Goal: Task Accomplishment & Management: Manage account settings

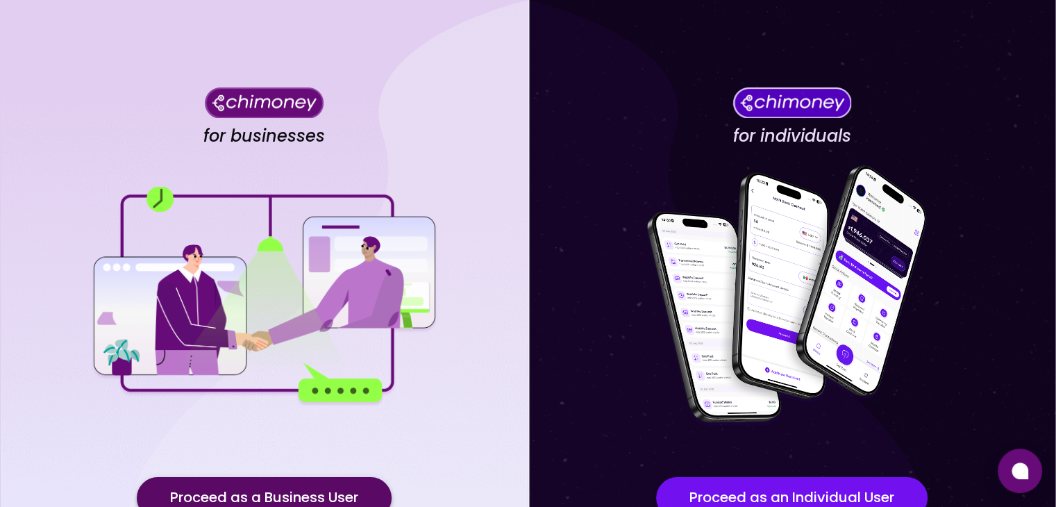
click at [287, 494] on button "Proceed as a Business User" at bounding box center [264, 498] width 255 height 42
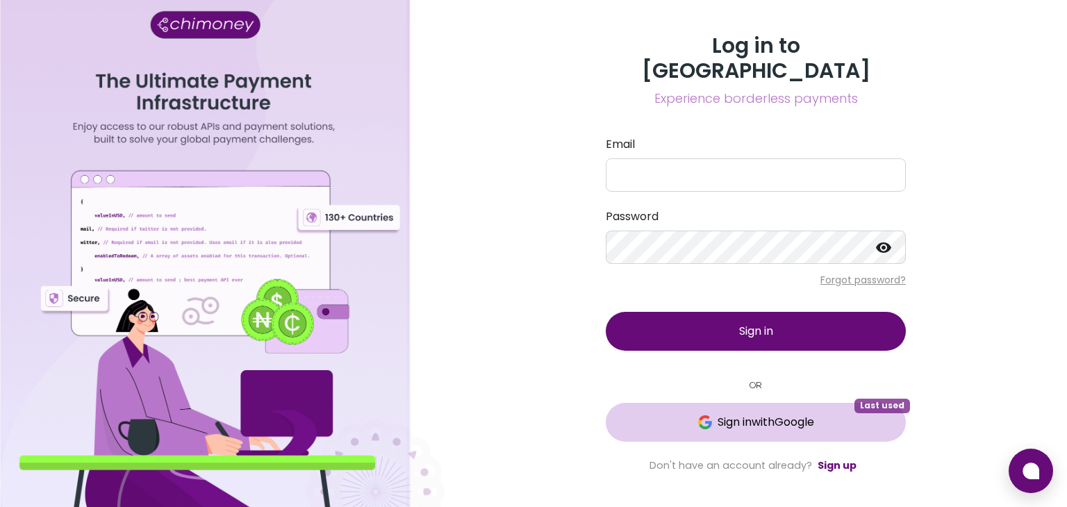
click at [848, 419] on button "Sign in with Google Last used" at bounding box center [756, 422] width 300 height 39
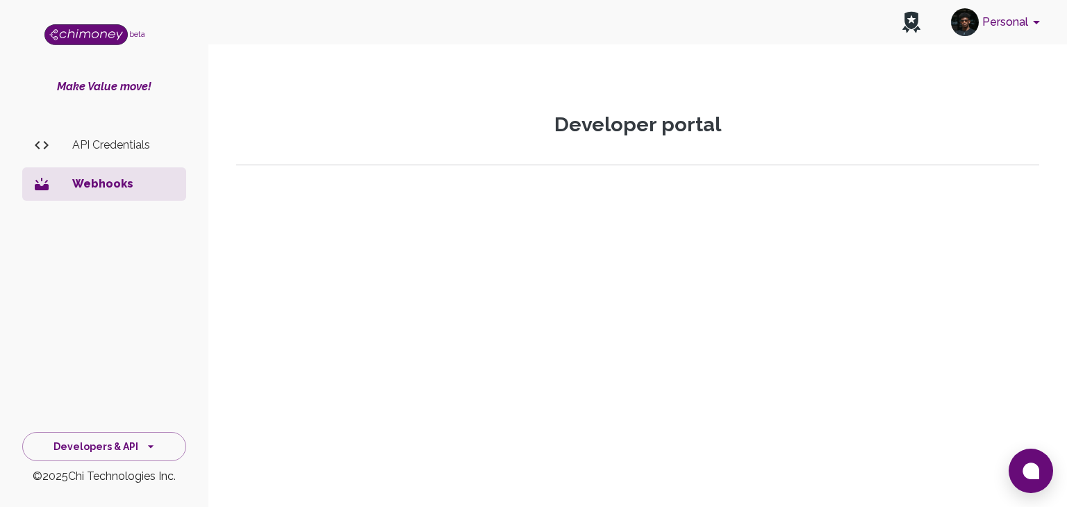
click at [119, 466] on div "Developers & API © 2025 Chi Technologies Inc." at bounding box center [104, 455] width 208 height 60
click at [113, 453] on button "Developers & API" at bounding box center [104, 447] width 164 height 30
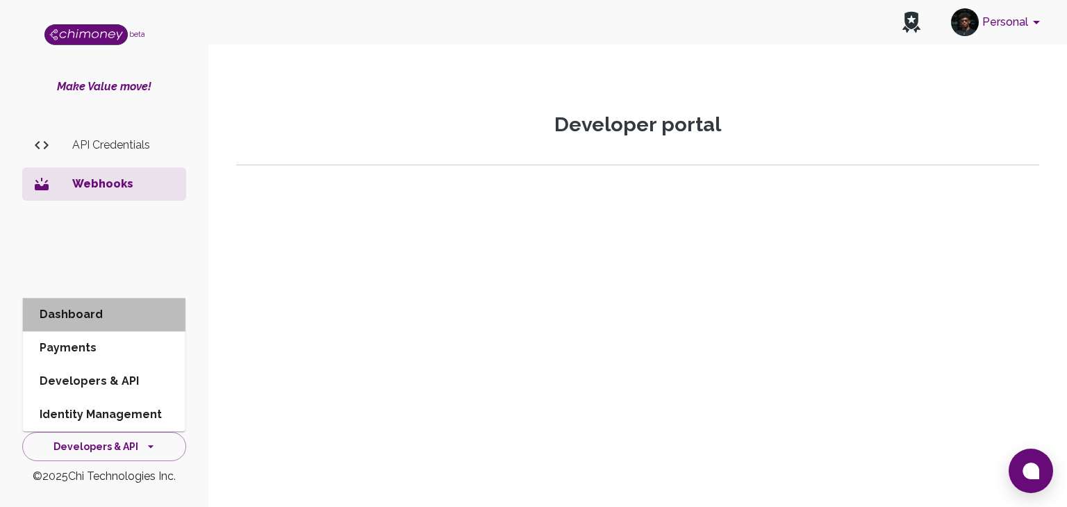
click at [111, 316] on li "Dashboard" at bounding box center [104, 314] width 163 height 33
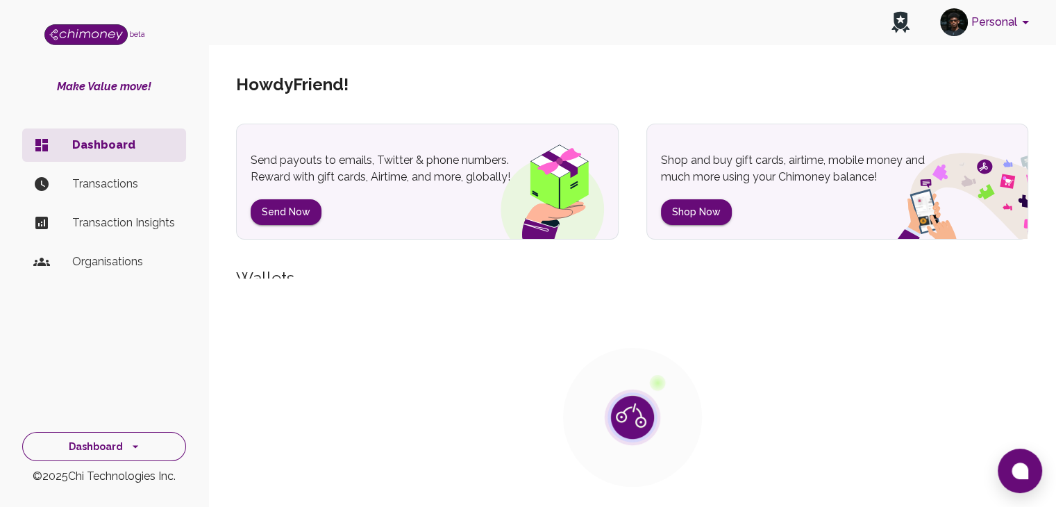
click at [128, 440] on icon "side nav" at bounding box center [135, 447] width 14 height 14
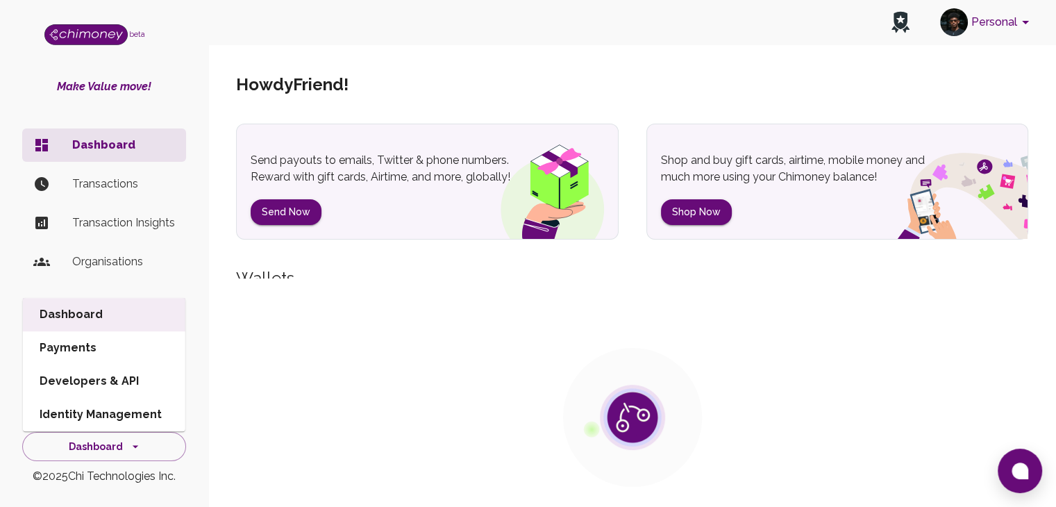
click at [122, 254] on li "Organisations" at bounding box center [104, 261] width 164 height 33
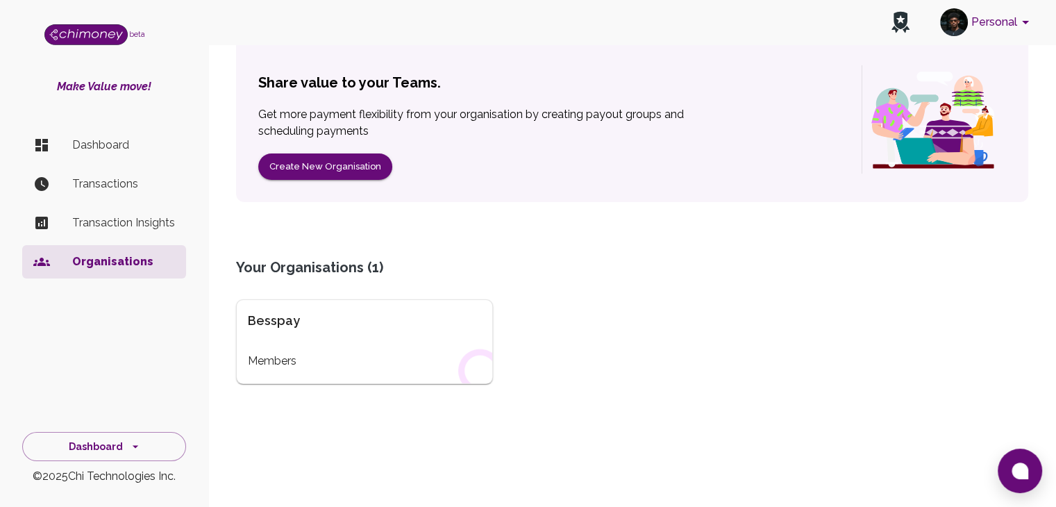
scroll to position [130, 0]
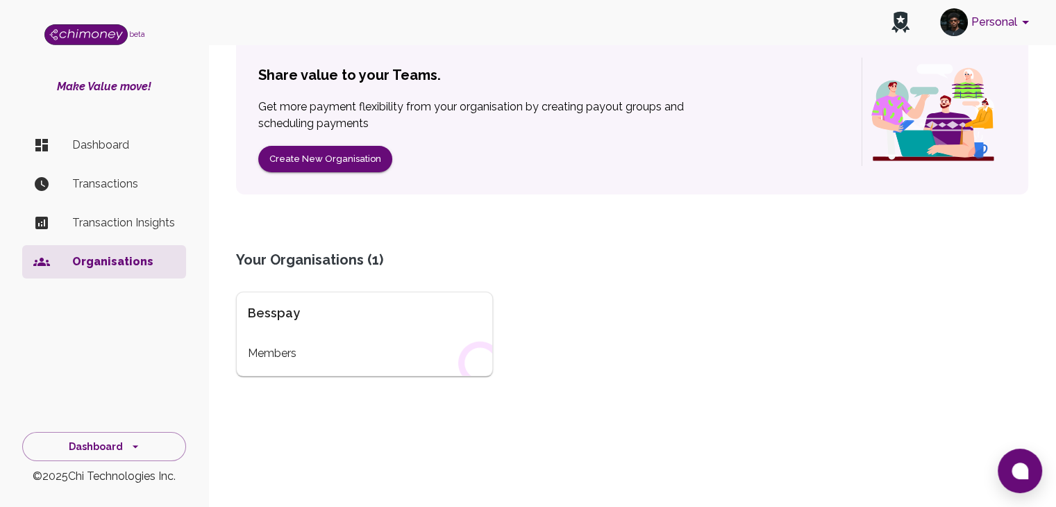
click at [326, 323] on div "Besspay Members" at bounding box center [364, 334] width 257 height 85
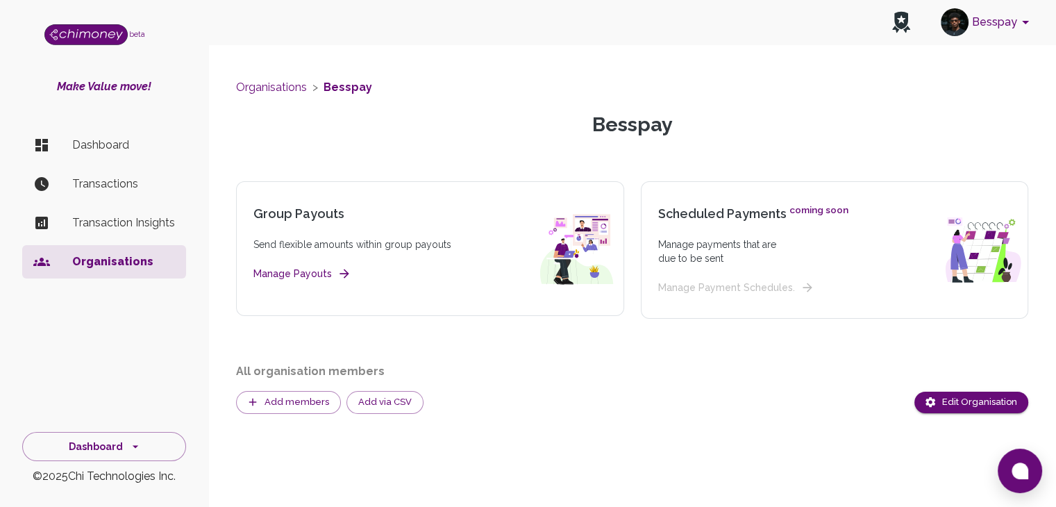
click at [126, 189] on p "Transactions" at bounding box center [123, 184] width 103 height 17
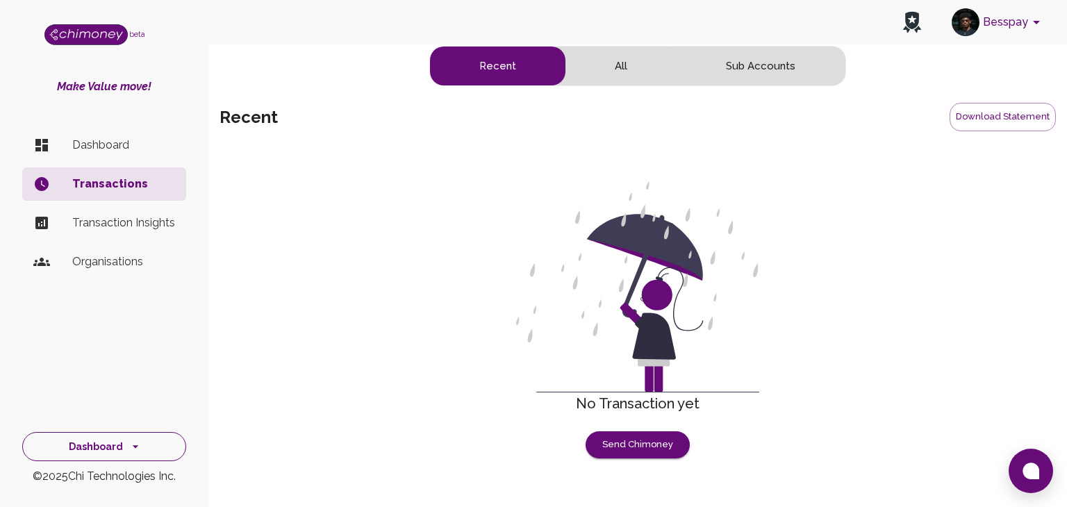
click at [117, 444] on button "Dashboard" at bounding box center [104, 447] width 164 height 30
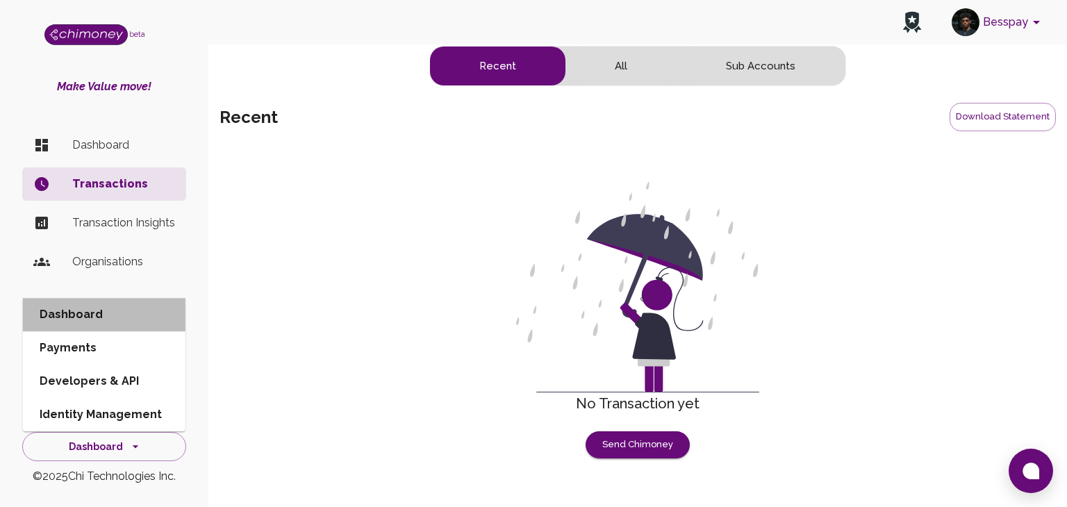
click at [117, 301] on li "Dashboard" at bounding box center [104, 314] width 163 height 33
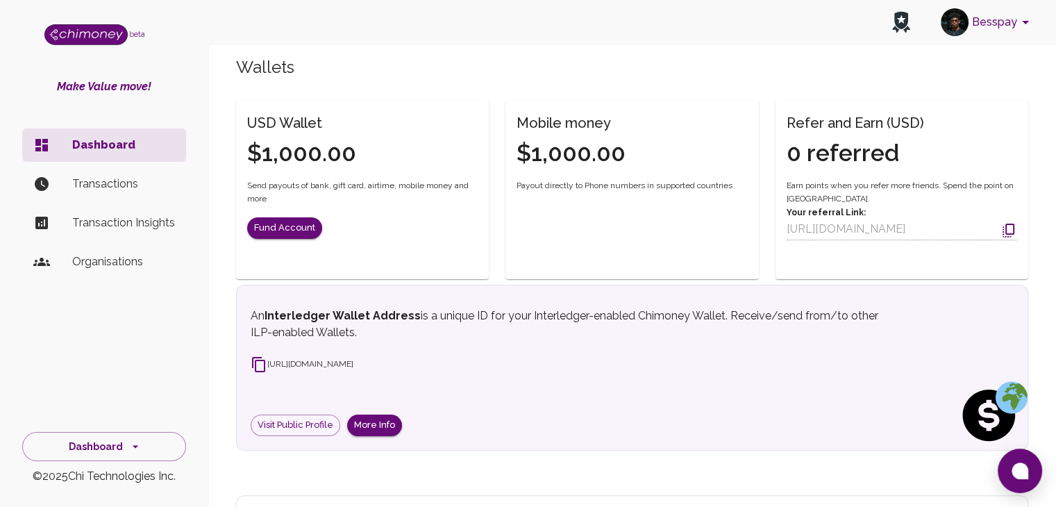
scroll to position [338, 0]
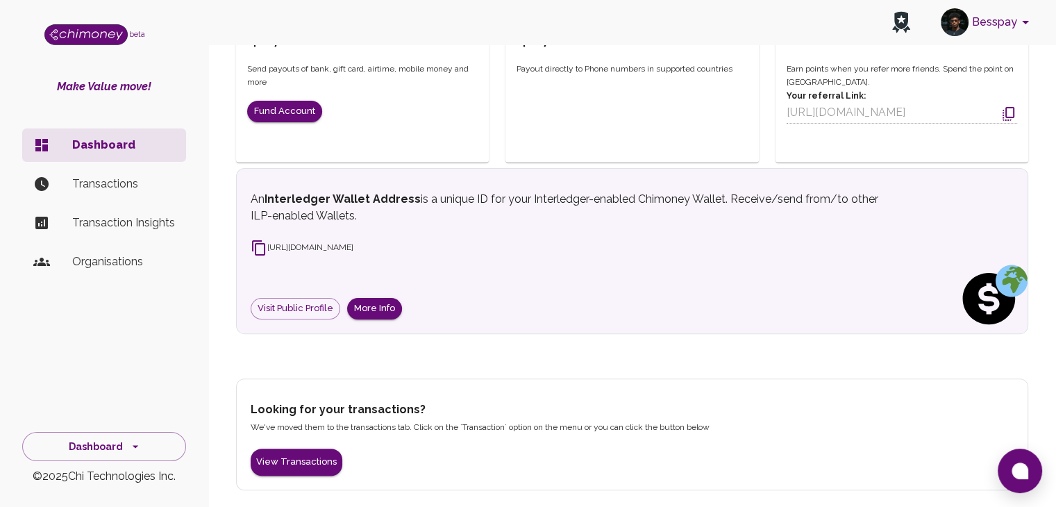
click at [256, 240] on icon at bounding box center [258, 247] width 13 height 15
click at [370, 309] on button "More Info" at bounding box center [374, 309] width 55 height 22
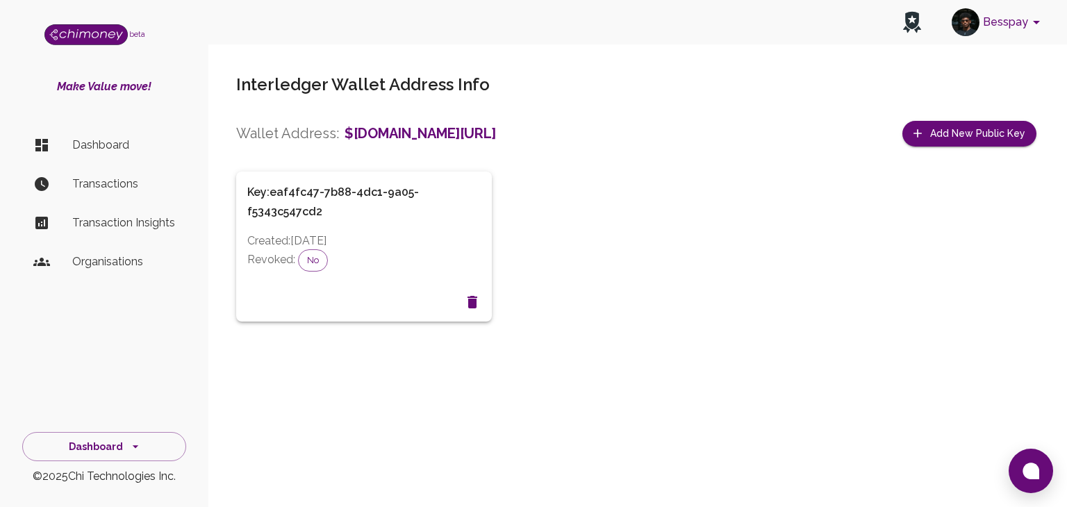
click at [331, 184] on h6 "Key: eaf4fc47-7b88-4dc1-9a05-f5343c547cd2" at bounding box center [363, 202] width 233 height 39
drag, startPoint x: 353, startPoint y: 426, endPoint x: 368, endPoint y: 426, distance: 15.3
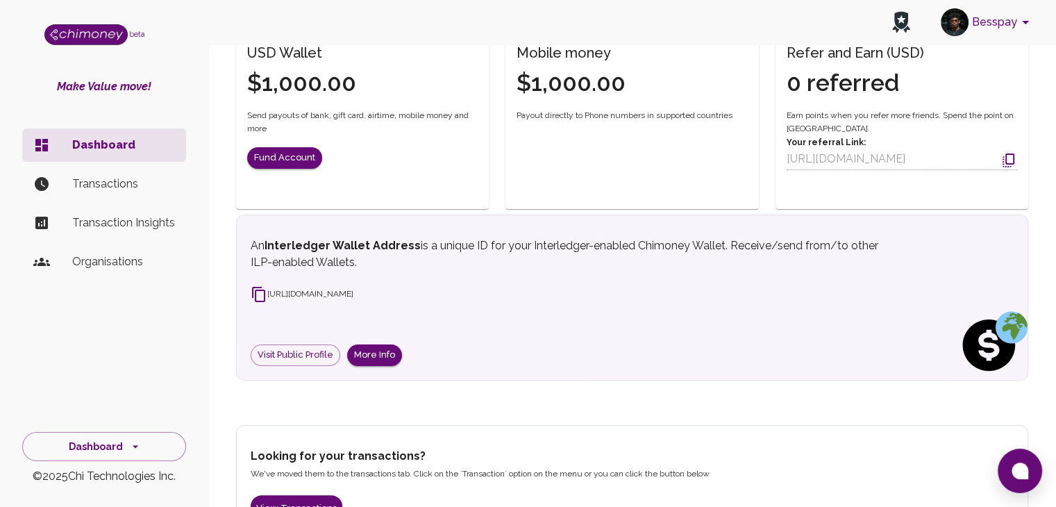
scroll to position [322, 0]
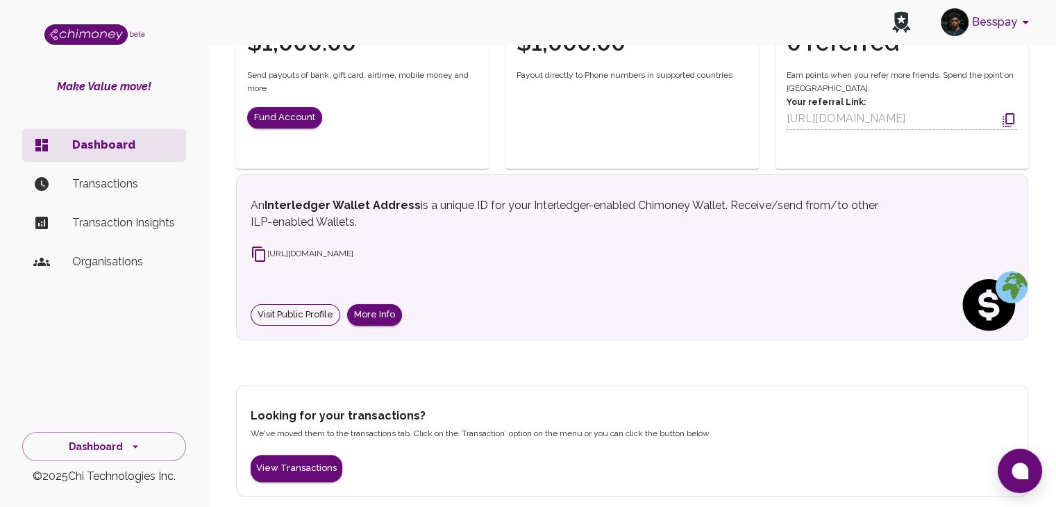
click at [305, 326] on link "Visit Public Profile" at bounding box center [296, 315] width 90 height 22
click at [381, 320] on button "More Info" at bounding box center [374, 315] width 55 height 22
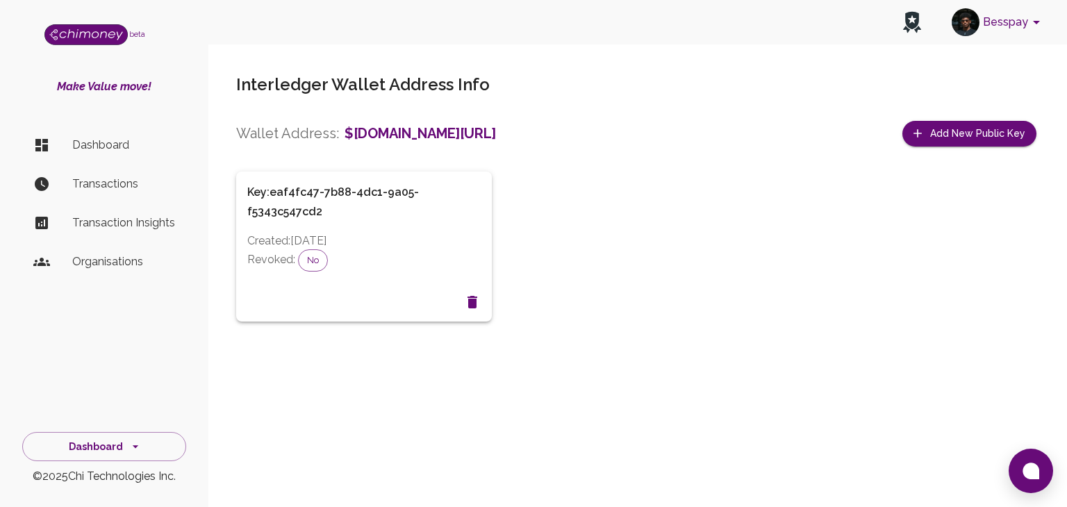
click at [411, 250] on p "Revoked: No" at bounding box center [363, 260] width 233 height 22
click at [312, 261] on span "No" at bounding box center [313, 260] width 28 height 14
click at [335, 215] on h6 "Key: eaf4fc47-7b88-4dc1-9a05-f5343c547cd2" at bounding box center [363, 202] width 233 height 39
click at [273, 206] on h6 "Key: eaf4fc47-7b88-4dc1-9a05-f5343c547cd2" at bounding box center [363, 202] width 233 height 39
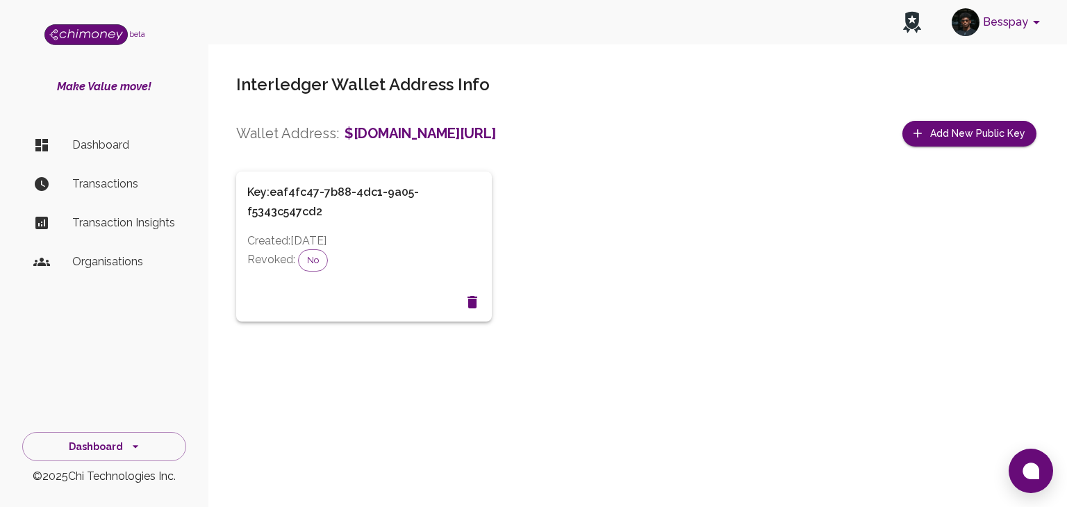
drag, startPoint x: 278, startPoint y: 197, endPoint x: 347, endPoint y: 163, distance: 77.0
click at [279, 197] on h6 "Key: eaf4fc47-7b88-4dc1-9a05-f5343c547cd2" at bounding box center [363, 202] width 233 height 39
click at [144, 186] on p "Transactions" at bounding box center [123, 184] width 103 height 17
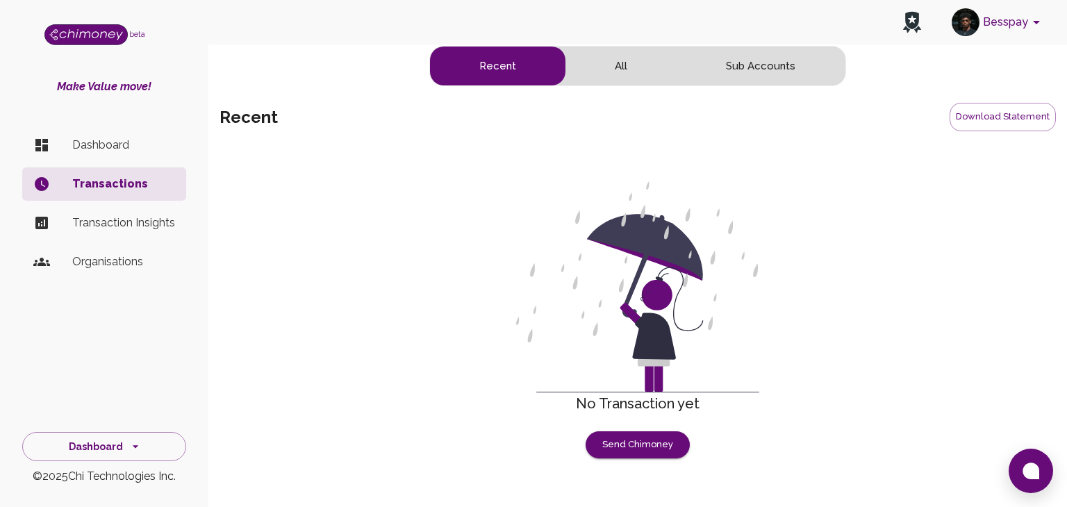
click at [628, 49] on button "All" at bounding box center [620, 66] width 111 height 39
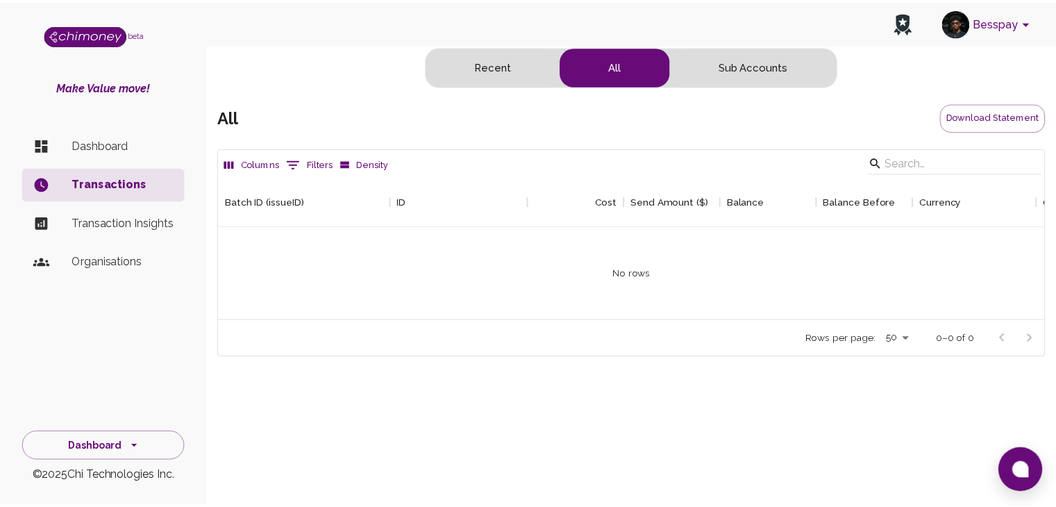
scroll to position [142, 824]
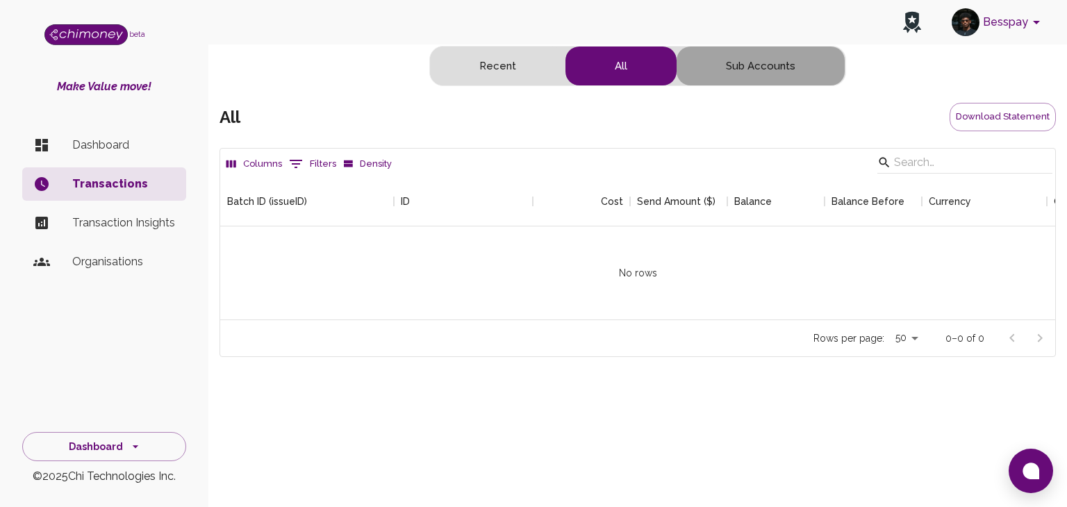
click at [745, 69] on button "Sub Accounts" at bounding box center [760, 66] width 168 height 39
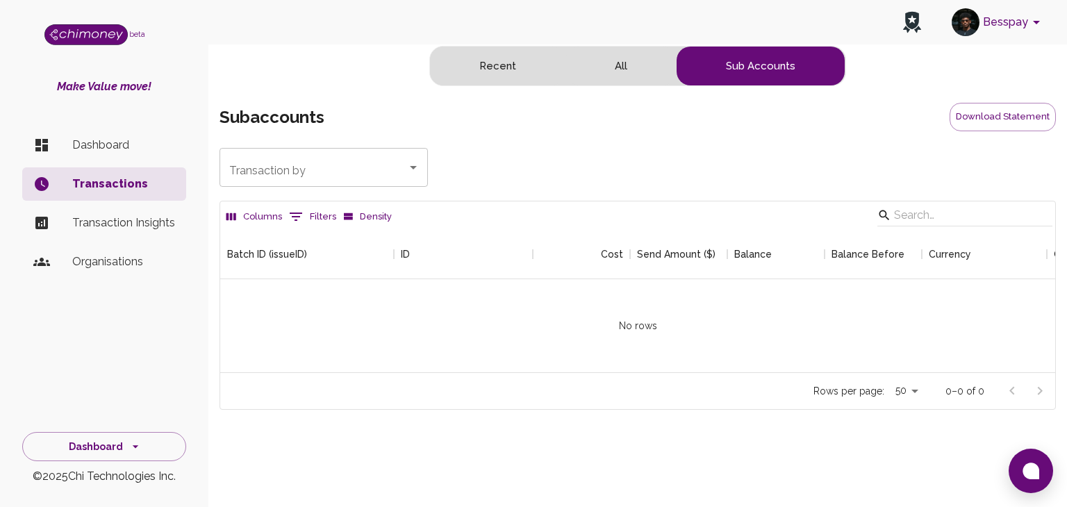
click at [505, 67] on button "Recent" at bounding box center [497, 66] width 135 height 39
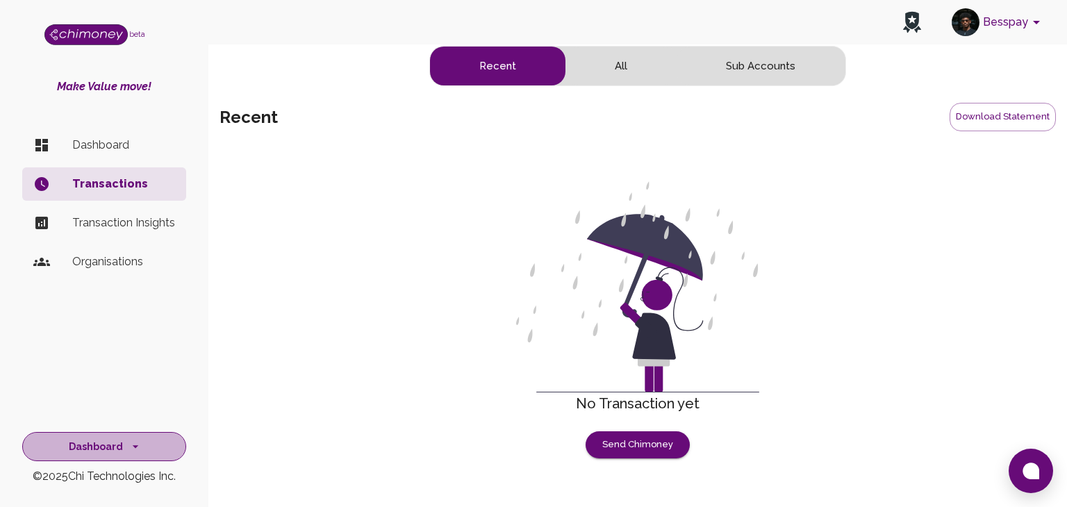
click at [106, 448] on button "Dashboard" at bounding box center [104, 447] width 164 height 30
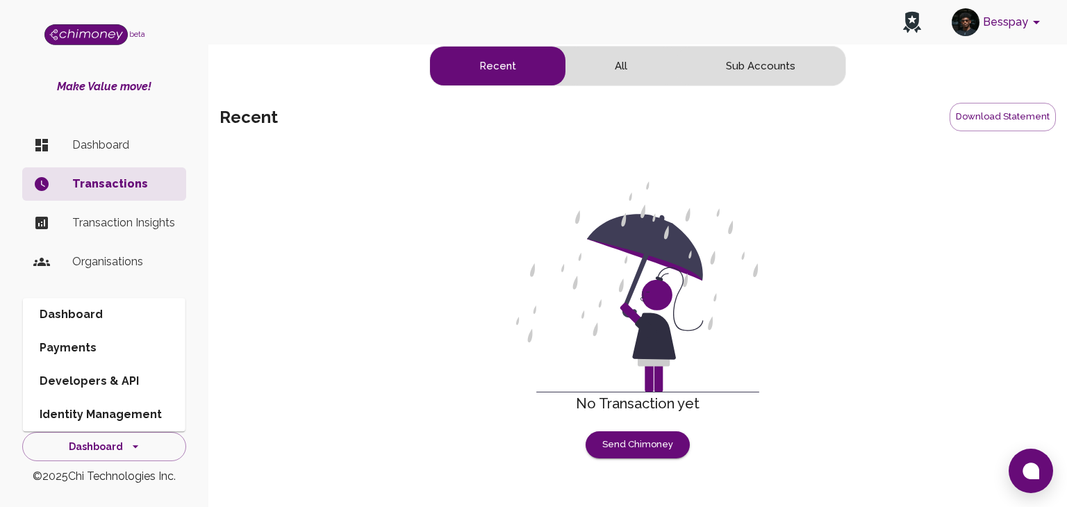
click at [131, 135] on li "Dashboard" at bounding box center [104, 144] width 164 height 33
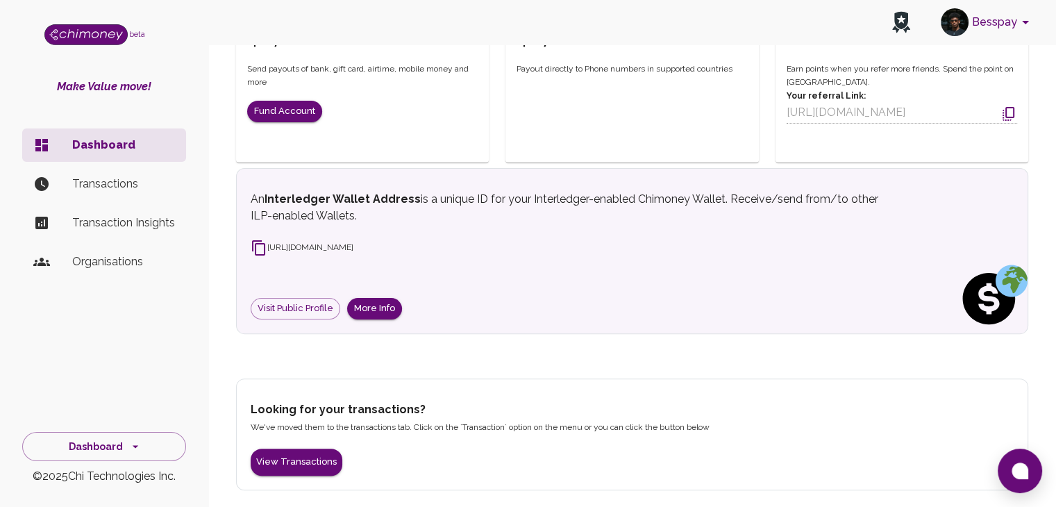
scroll to position [338, 0]
